Goal: Task Accomplishment & Management: Use online tool/utility

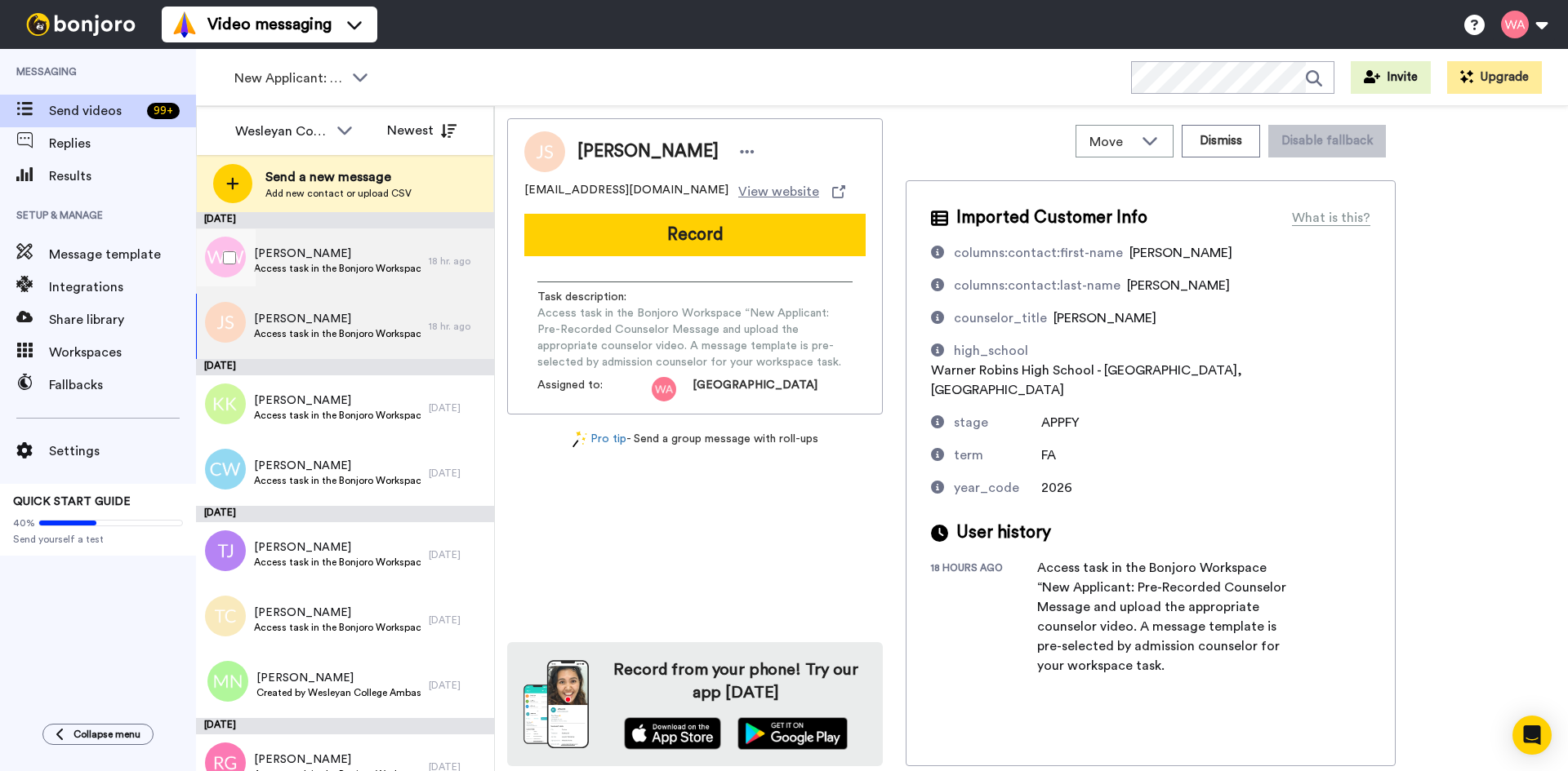
click at [337, 265] on span "Access task in the Bonjoro Workspace “New Applicant: Pre-Recorded Counselor Mes…" at bounding box center [336, 268] width 167 height 13
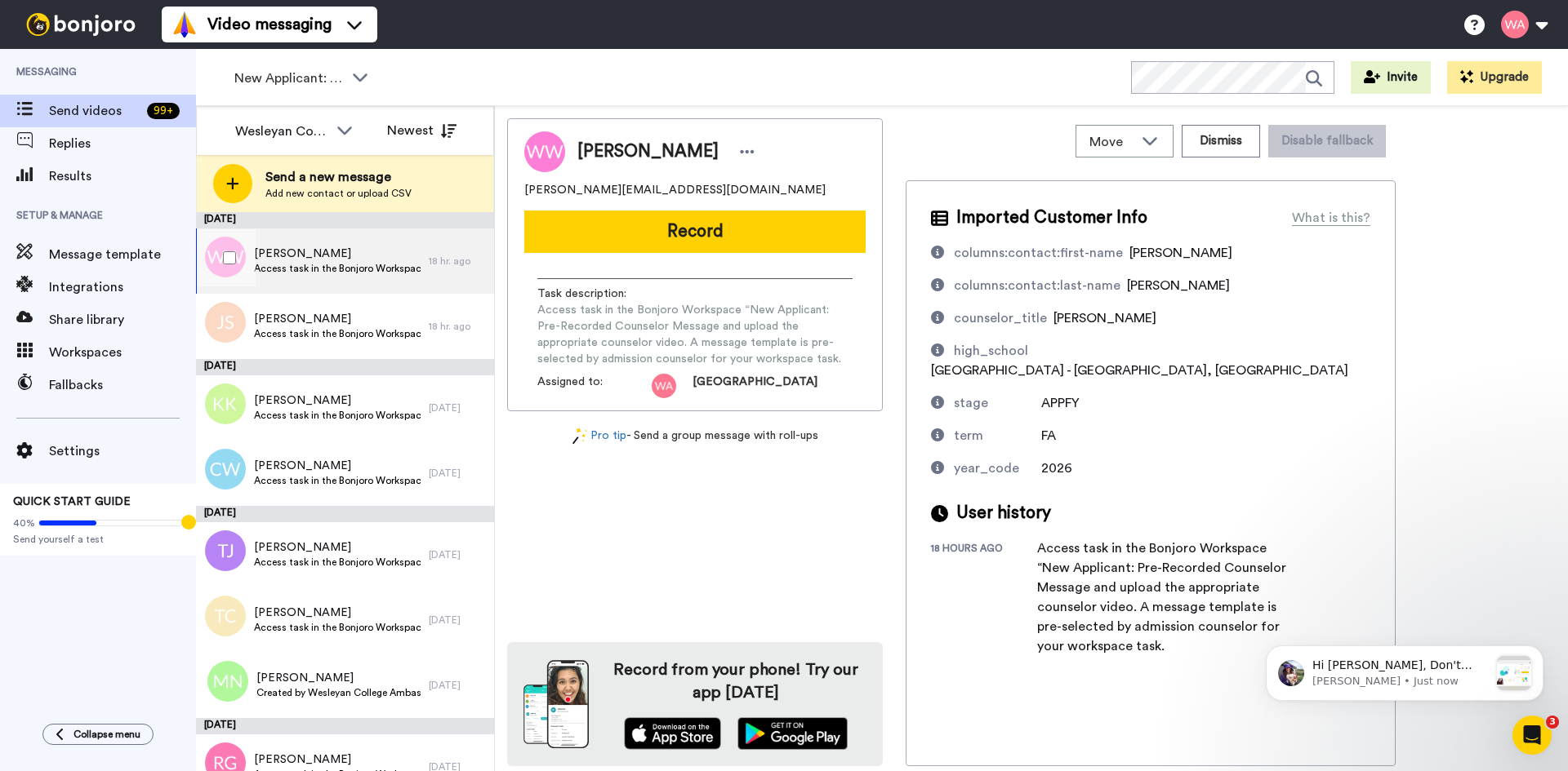
scroll to position [82, 0]
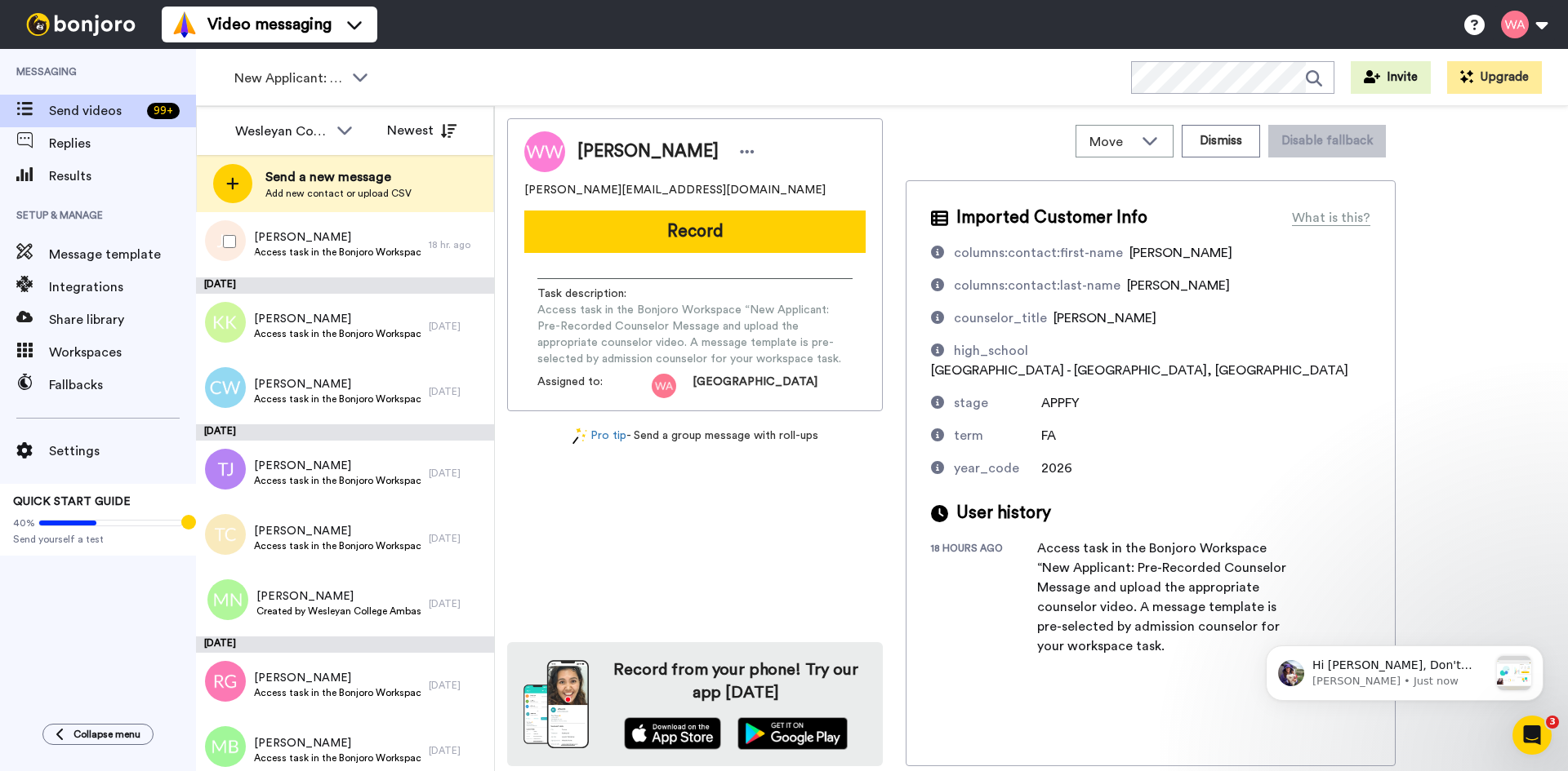
click at [356, 271] on div "[PERSON_NAME] Access task in the Bonjoro Workspace “New Applicant: Pre-Recorded…" at bounding box center [312, 245] width 232 height 65
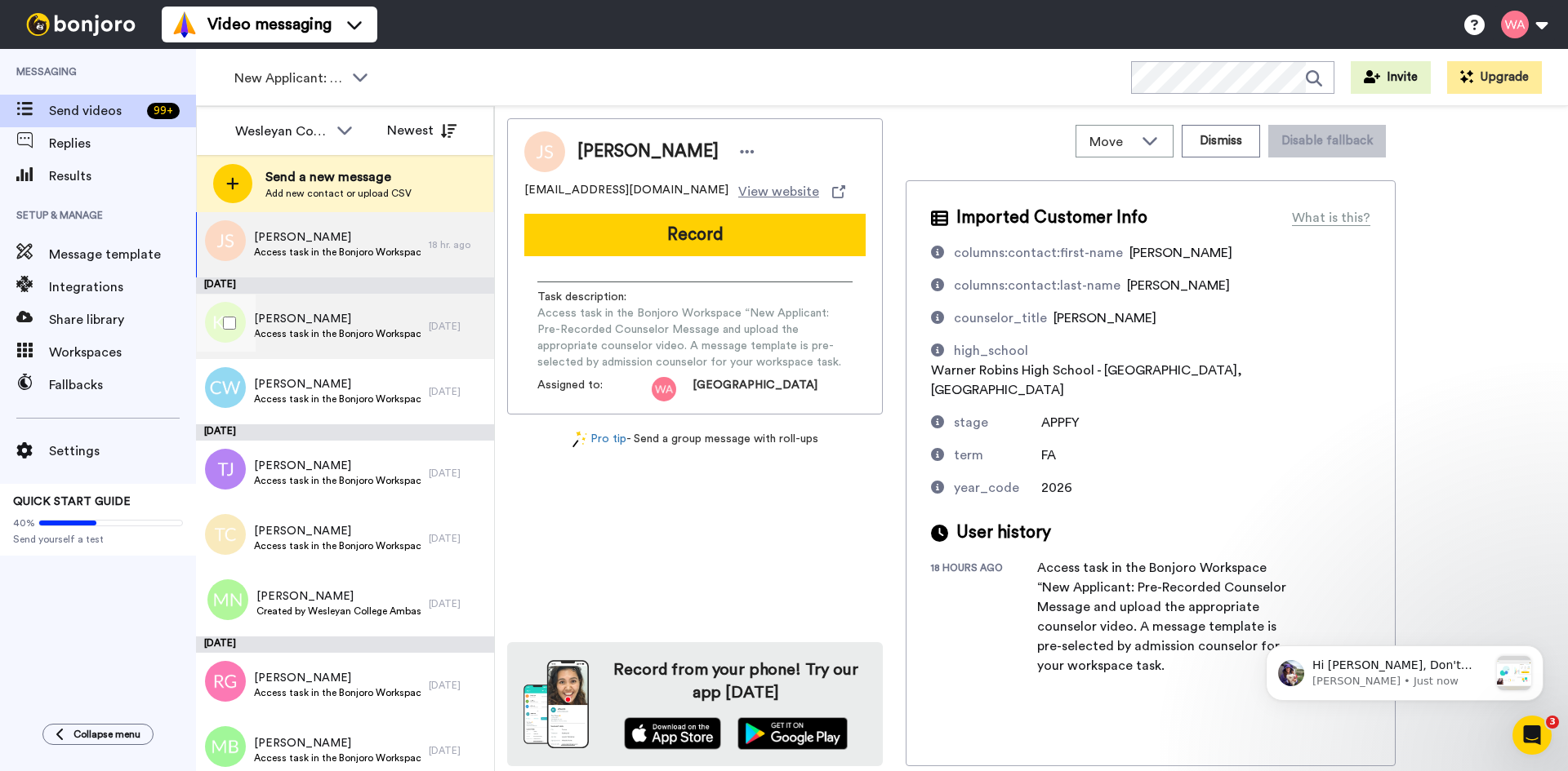
click at [355, 333] on span "Access task in the Bonjoro Workspace “New Applicant: Pre-Recorded Counselor Mes…" at bounding box center [336, 333] width 167 height 13
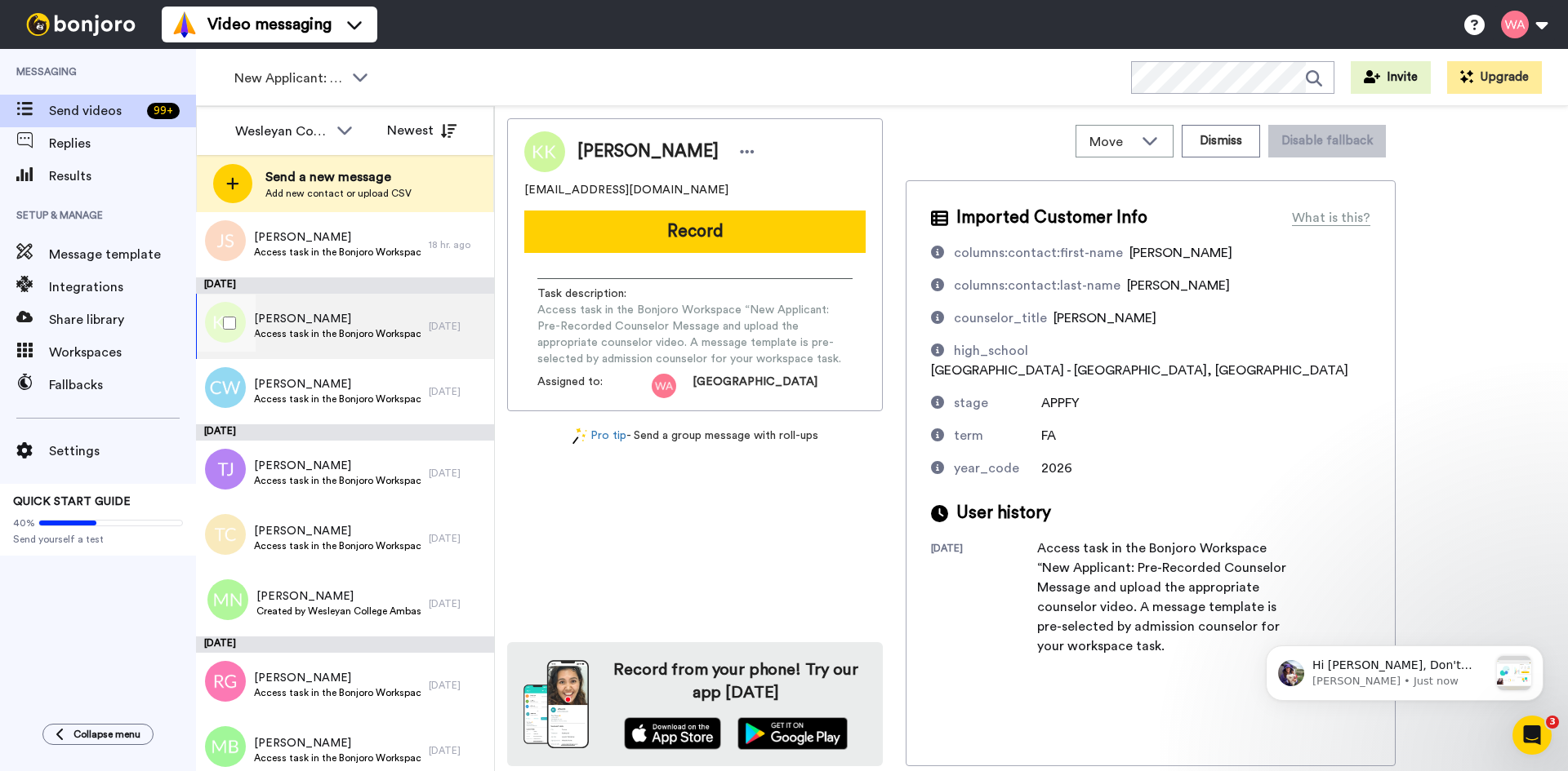
scroll to position [408, 0]
